Goal: Task Accomplishment & Management: Use online tool/utility

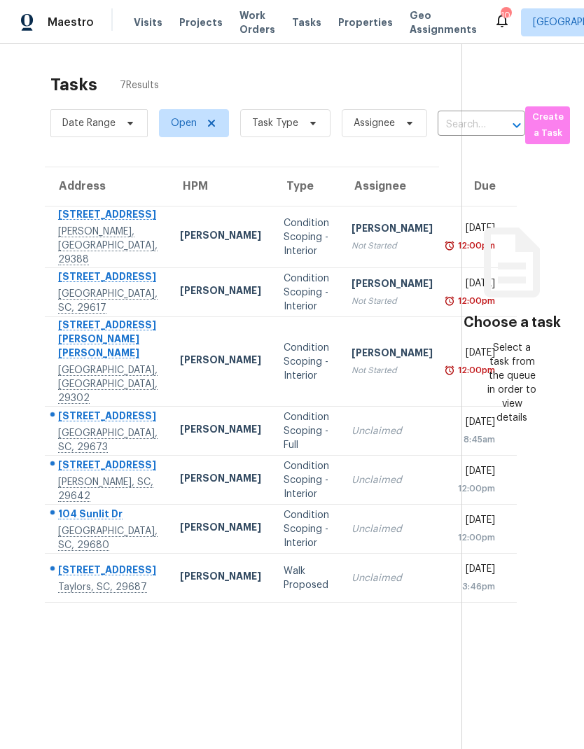
click at [79, 475] on div "[STREET_ADDRESS]" at bounding box center [107, 467] width 99 height 18
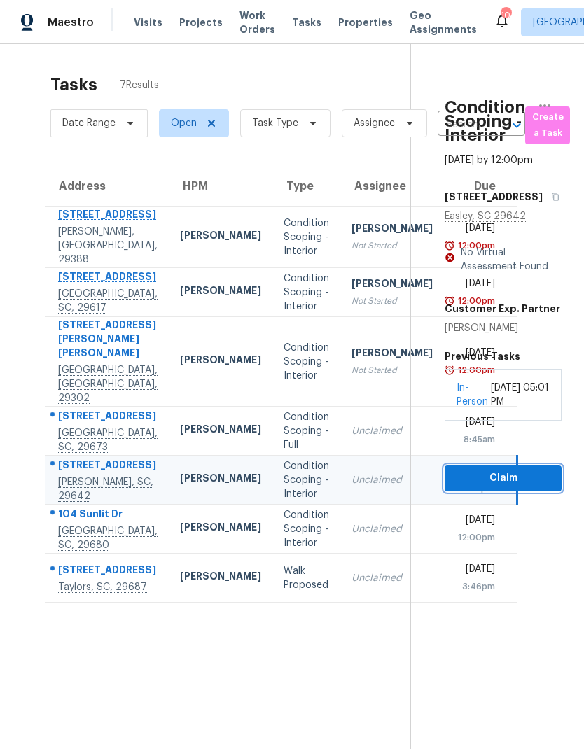
click at [504, 487] on span "Claim" at bounding box center [503, 479] width 95 height 18
click at [284, 501] on div "Condition Scoping - Interior" at bounding box center [307, 480] width 46 height 42
click at [527, 487] on span "Start Assessment" at bounding box center [503, 479] width 95 height 18
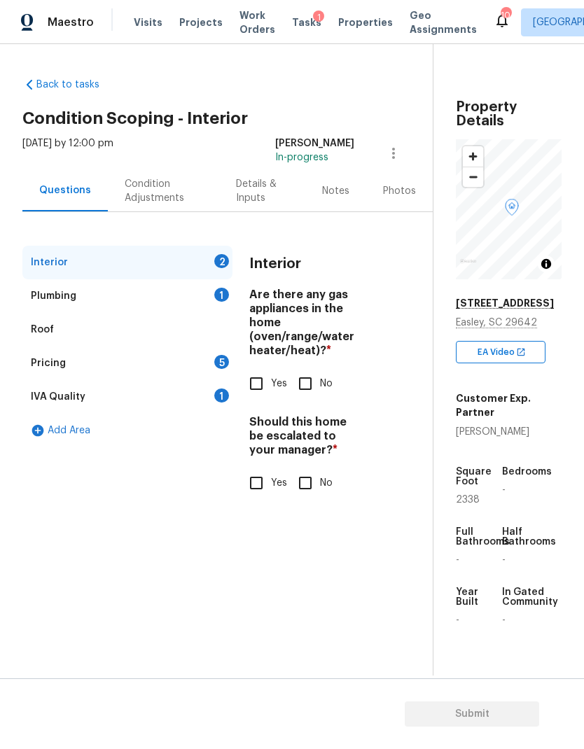
click at [74, 85] on link "Back to tasks" at bounding box center [89, 85] width 134 height 14
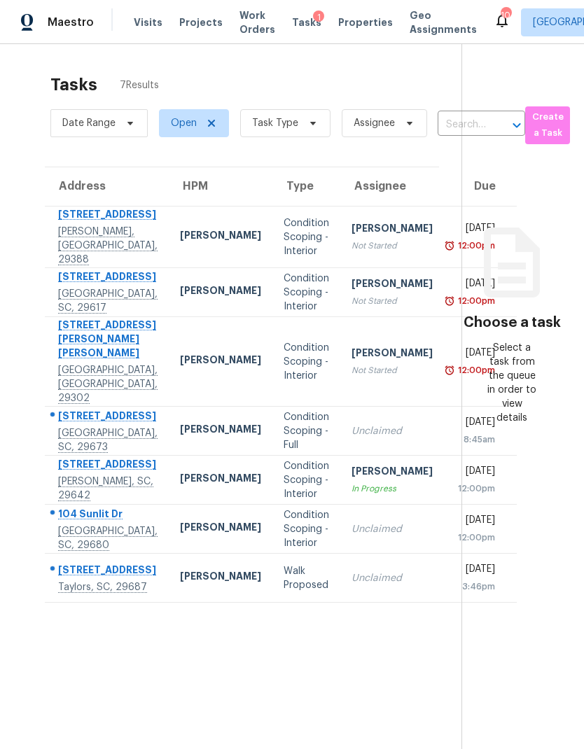
click at [351, 482] on div "[PERSON_NAME]" at bounding box center [391, 473] width 81 height 18
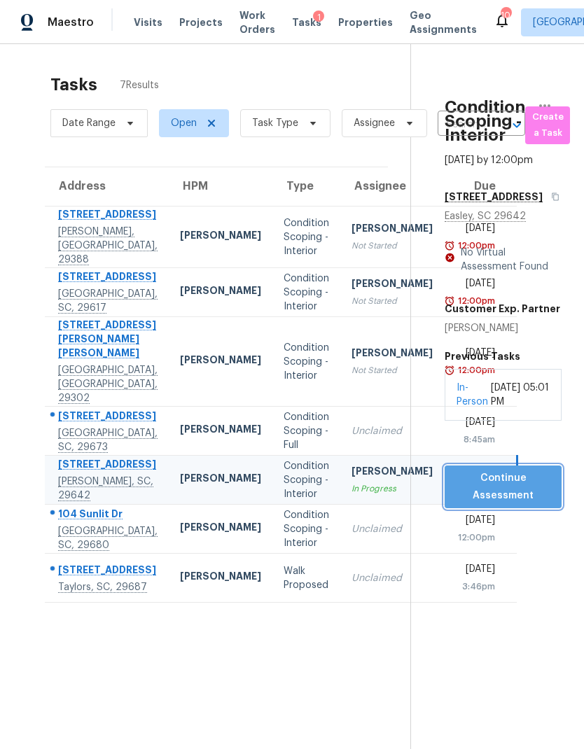
click at [523, 504] on span "Continue Assessment" at bounding box center [503, 487] width 95 height 34
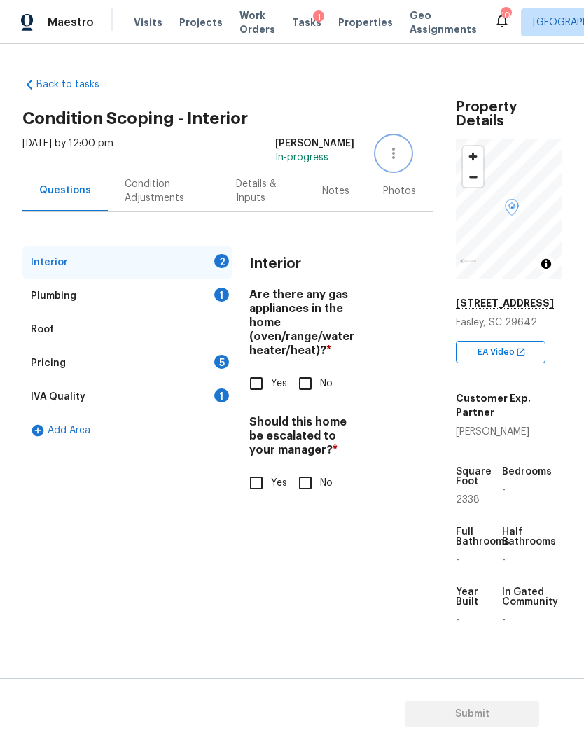
click at [385, 149] on icon "button" at bounding box center [393, 153] width 17 height 17
click at [328, 161] on div "Cancel this task" at bounding box center [309, 160] width 119 height 14
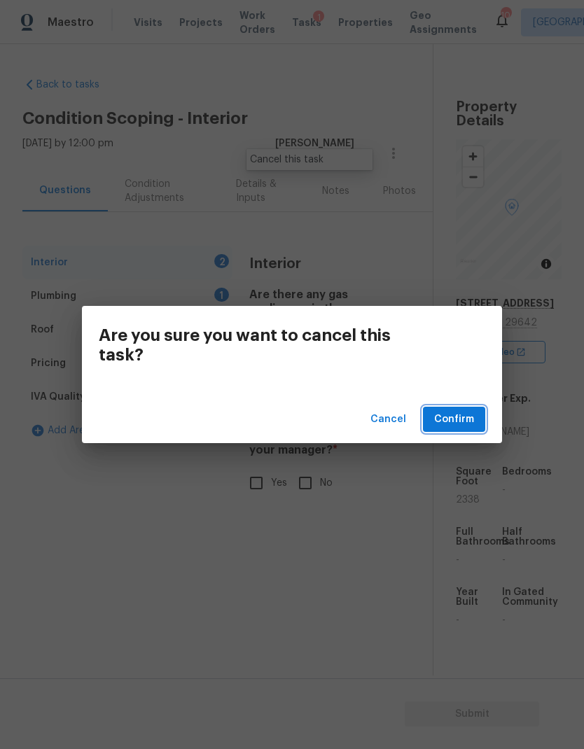
click at [459, 415] on span "Confirm" at bounding box center [454, 420] width 40 height 18
